Goal: Check status: Check status

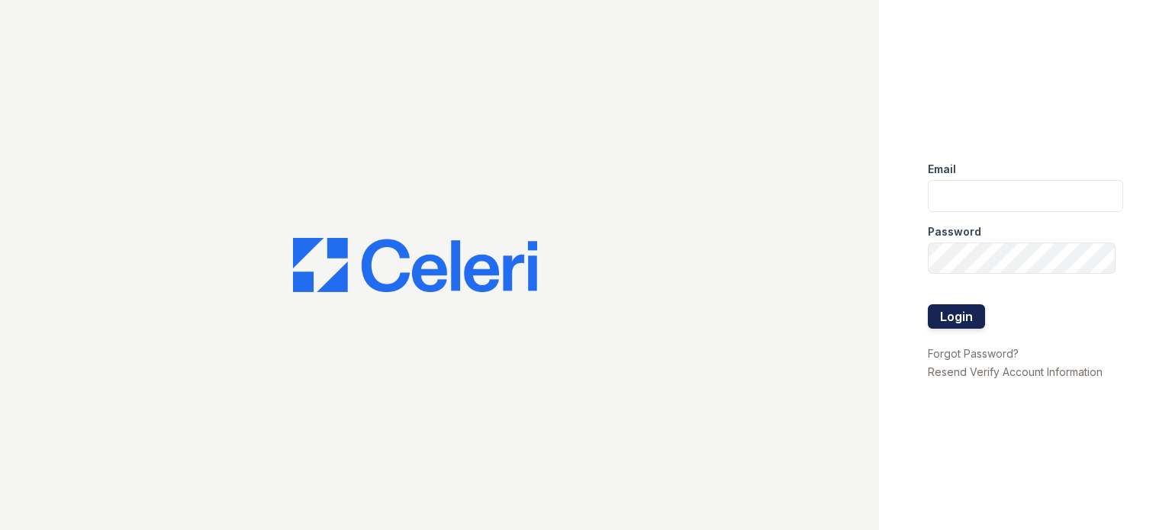
type input "ryan.pm@cafmanagement.com"
click at [940, 321] on button "Login" at bounding box center [956, 317] width 57 height 24
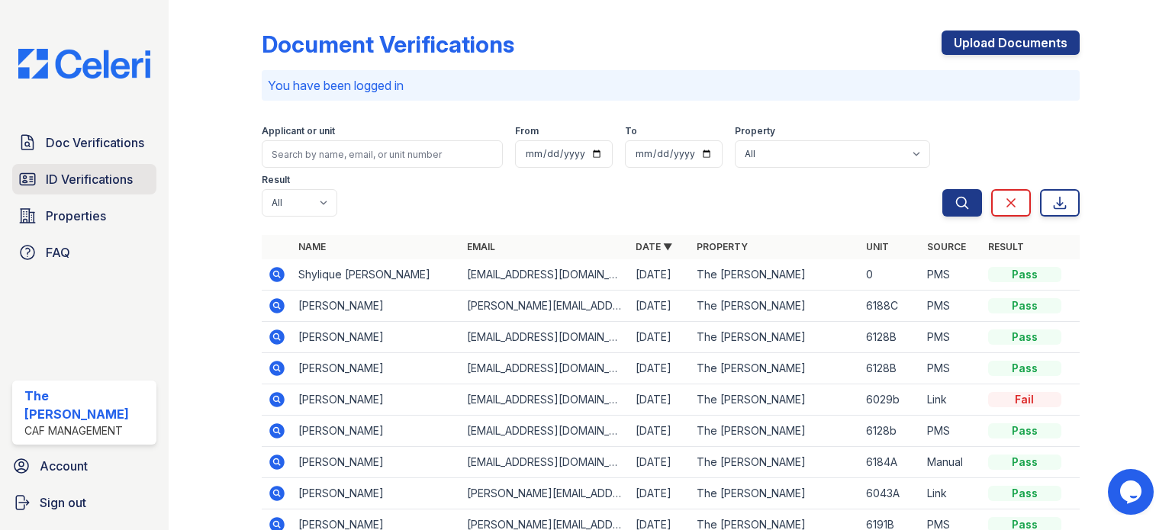
click at [113, 182] on span "ID Verifications" at bounding box center [89, 179] width 87 height 18
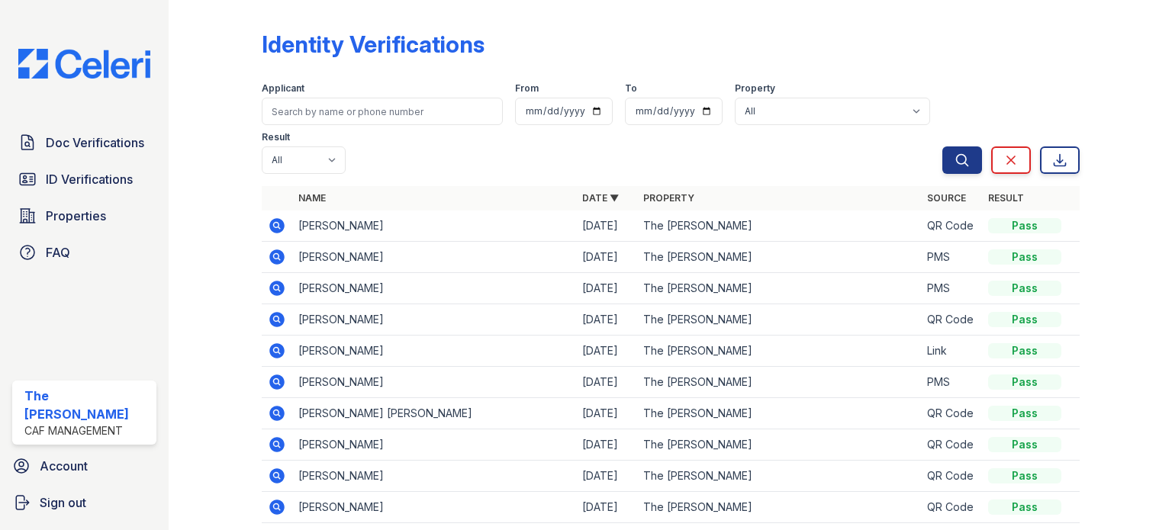
click at [279, 226] on icon at bounding box center [276, 225] width 15 height 15
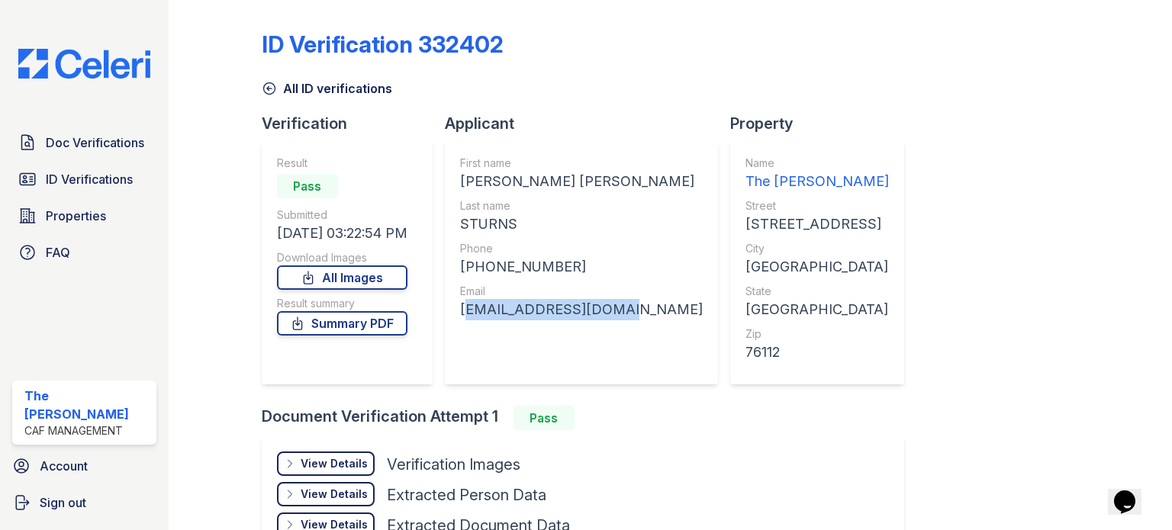
drag, startPoint x: 611, startPoint y: 308, endPoint x: 460, endPoint y: 314, distance: 151.2
click at [460, 314] on div "First name PAULA CASSANDRA Last name STURNS Phone +18174566048 Email pcsturns51…" at bounding box center [581, 262] width 273 height 244
copy div "pcsturns51@gmail.com"
